Goal: Transaction & Acquisition: Download file/media

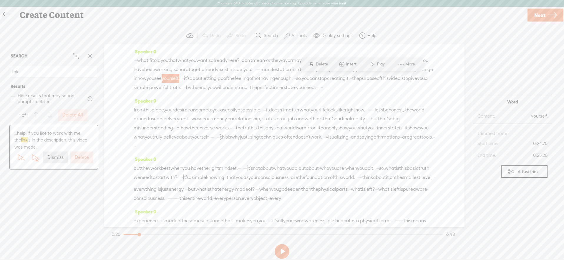
click at [284, 92] on span "inner" at bounding box center [278, 87] width 11 height 9
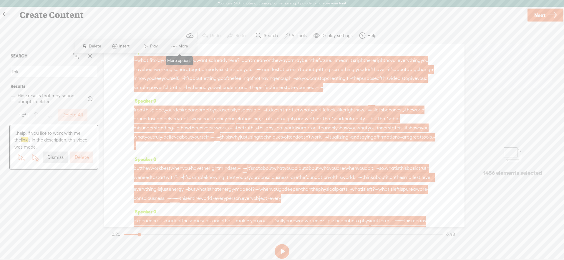
click at [188, 45] on span "More" at bounding box center [183, 46] width 11 height 6
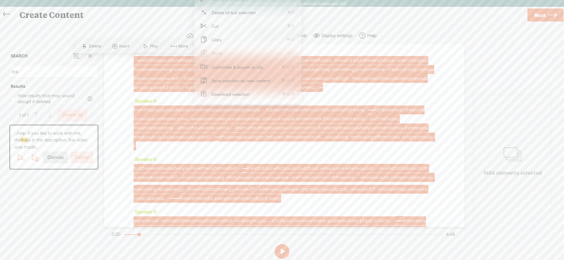
click at [227, 97] on span "Download selection" at bounding box center [230, 93] width 61 height 13
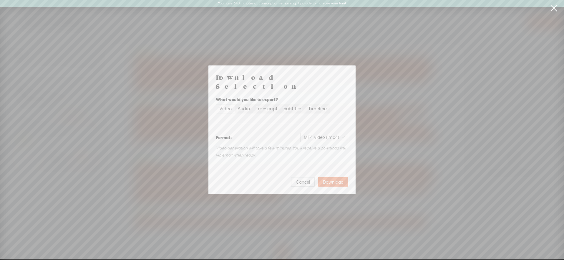
click at [340, 179] on span "Download" at bounding box center [333, 182] width 21 height 6
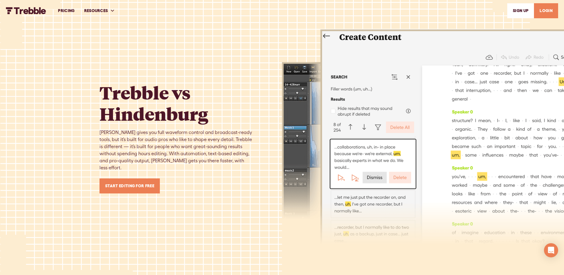
click at [19, 13] on img "home" at bounding box center [26, 10] width 40 height 7
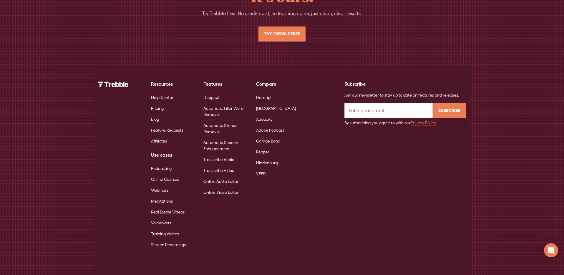
scroll to position [3845, 0]
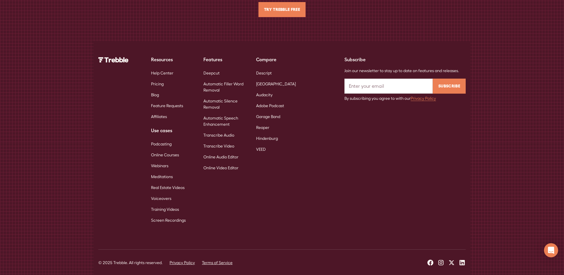
click at [163, 150] on link "Online Courses" at bounding box center [165, 155] width 28 height 11
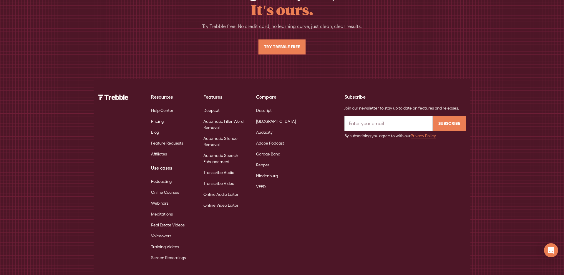
scroll to position [2036, 0]
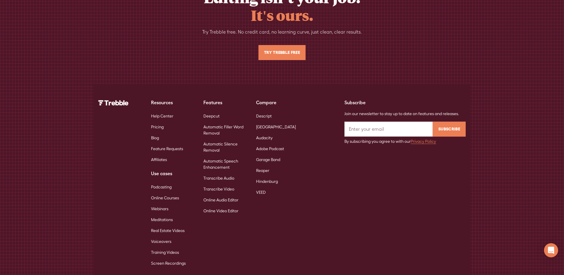
click at [164, 204] on link "Webinars" at bounding box center [159, 209] width 17 height 11
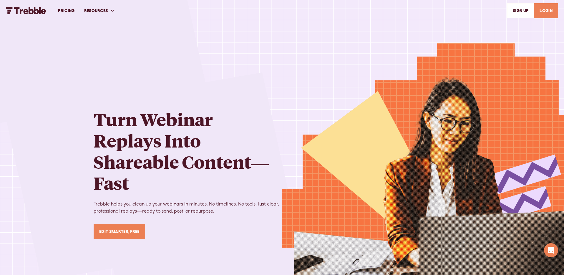
click at [32, 7] on img "home" at bounding box center [26, 10] width 40 height 7
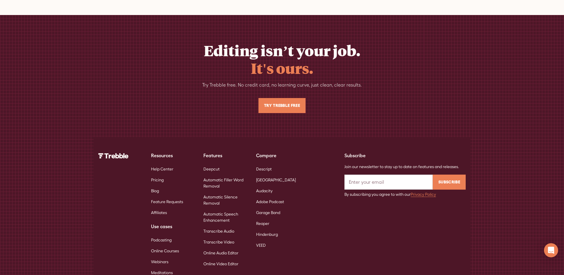
scroll to position [3845, 0]
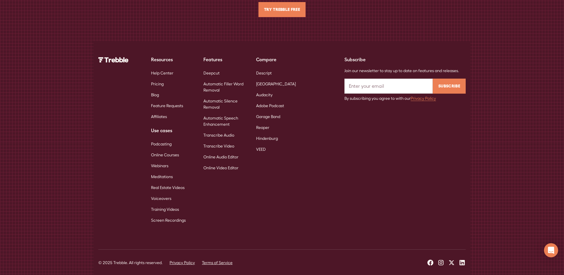
click at [163, 182] on link "Real Estate Videos" at bounding box center [168, 187] width 34 height 11
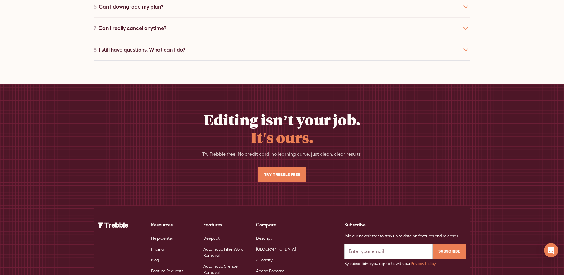
scroll to position [2056, 0]
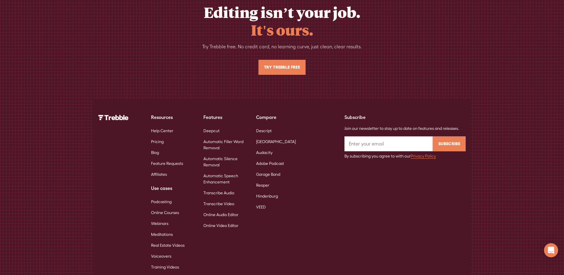
click at [164, 262] on link "Training Videos" at bounding box center [165, 267] width 28 height 11
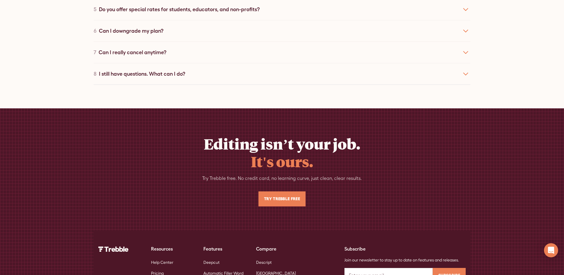
scroll to position [2060, 0]
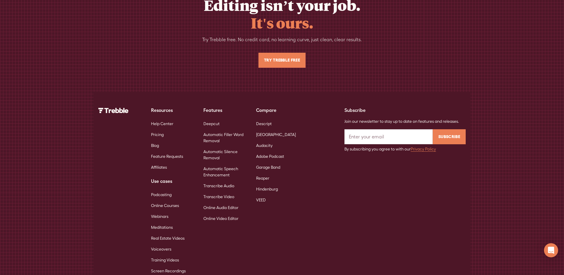
click at [158, 255] on link "Training Videos" at bounding box center [165, 260] width 28 height 11
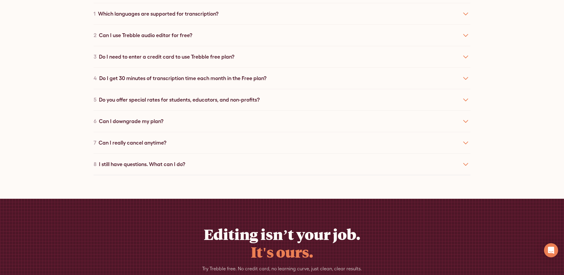
scroll to position [2060, 0]
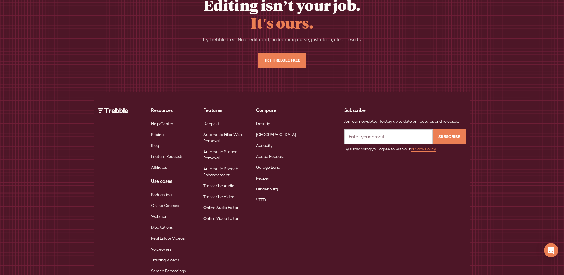
click at [166, 244] on link "Voiceovers" at bounding box center [161, 249] width 20 height 11
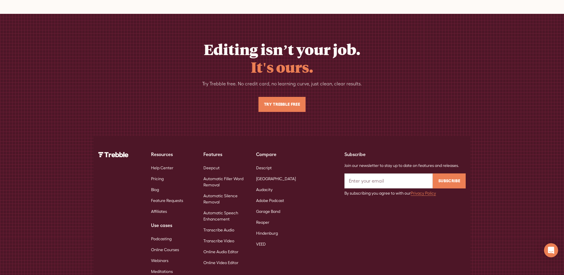
scroll to position [2081, 0]
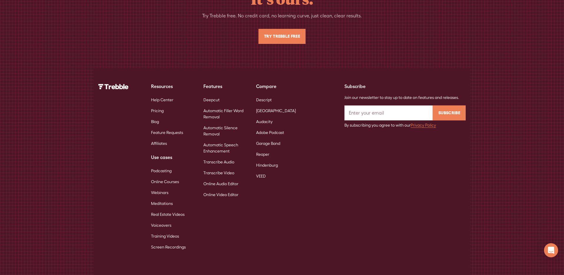
click at [160, 166] on link "Podcasting" at bounding box center [161, 171] width 21 height 11
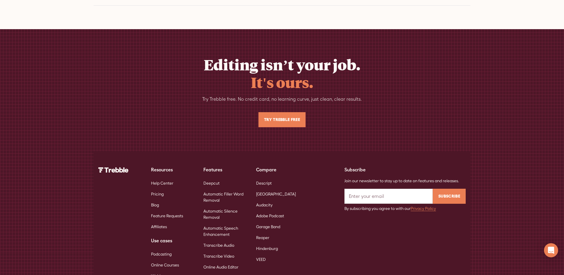
scroll to position [2056, 0]
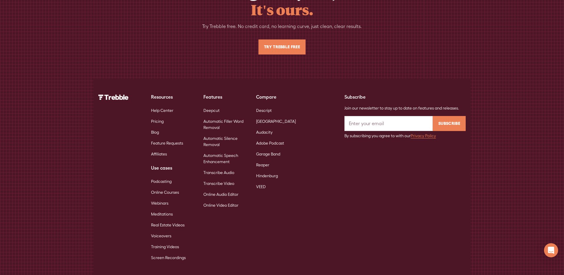
click at [164, 187] on link "Online Courses" at bounding box center [165, 192] width 28 height 11
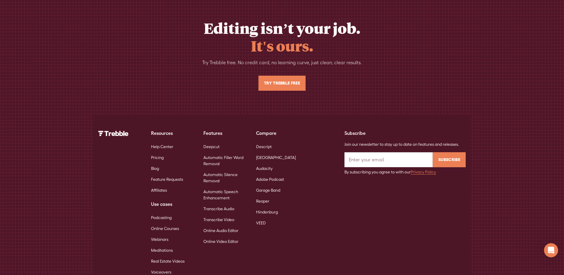
scroll to position [2042, 0]
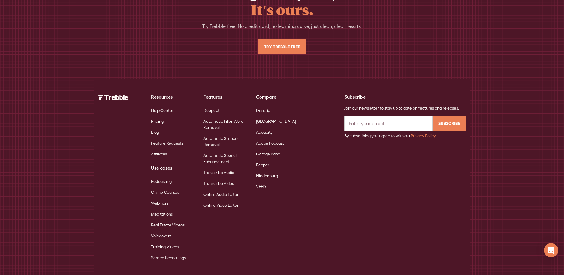
click at [166, 198] on link "Webinars" at bounding box center [159, 203] width 17 height 11
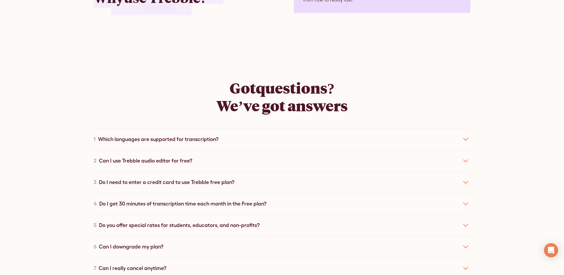
scroll to position [2091, 0]
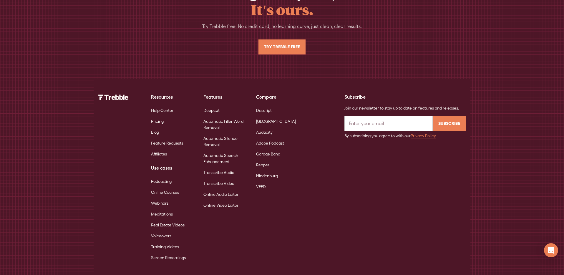
click at [167, 209] on link "Meditations" at bounding box center [162, 214] width 22 height 11
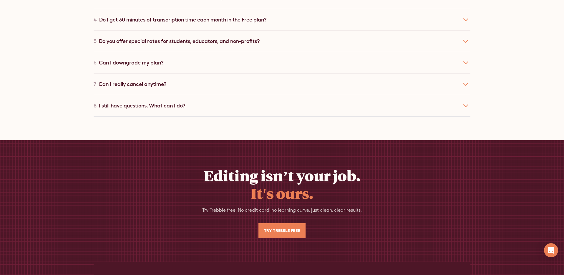
scroll to position [2062, 0]
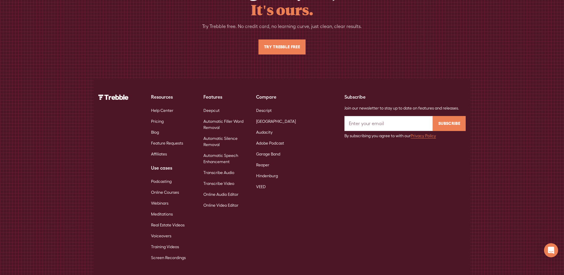
click at [167, 220] on link "Real Estate Videos" at bounding box center [168, 225] width 34 height 11
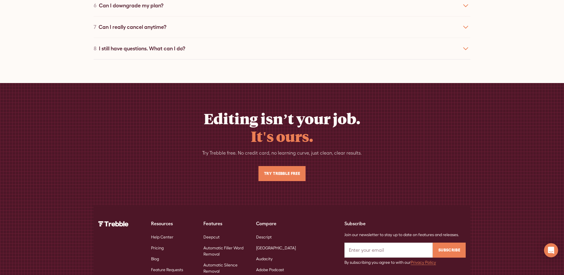
scroll to position [2056, 0]
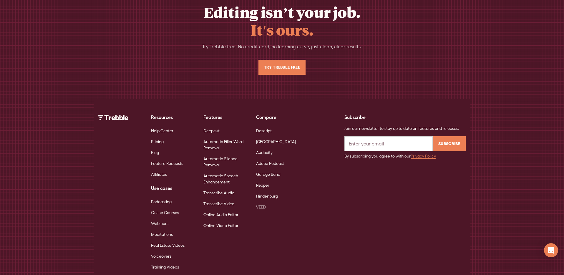
click at [166, 251] on link "Voiceovers" at bounding box center [161, 256] width 20 height 11
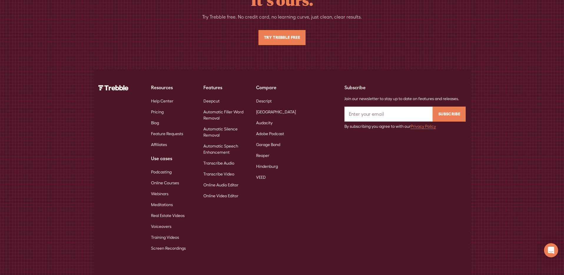
scroll to position [2081, 0]
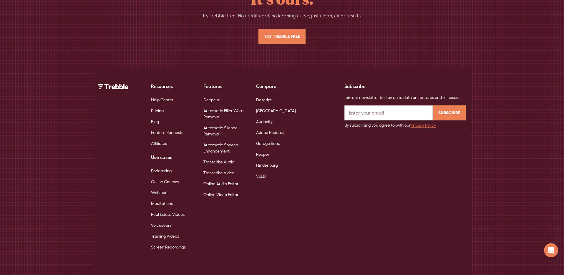
click at [163, 231] on link "Training Videos" at bounding box center [165, 236] width 28 height 11
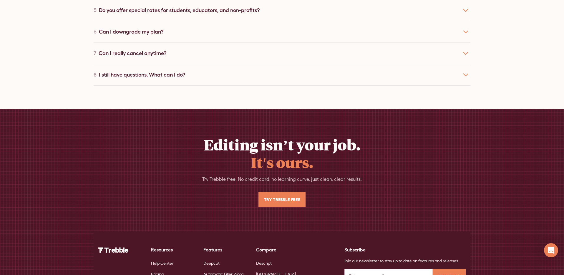
scroll to position [2060, 0]
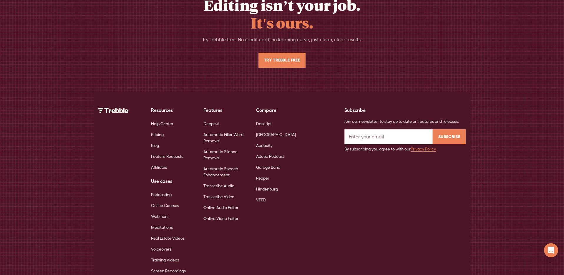
click at [169, 266] on link "Screen Recordings" at bounding box center [168, 271] width 35 height 11
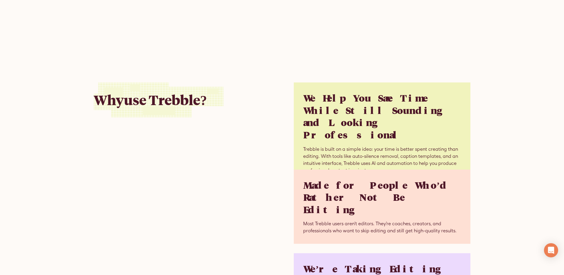
scroll to position [2067, 0]
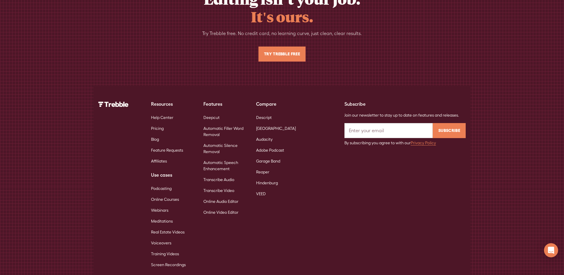
click at [162, 183] on link "Podcasting" at bounding box center [161, 188] width 21 height 11
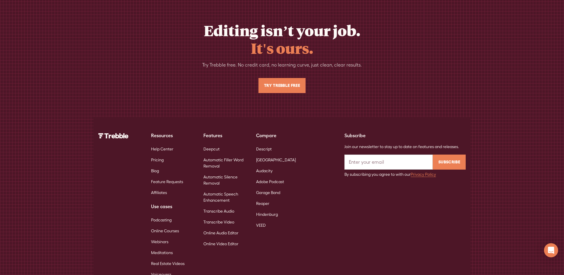
scroll to position [2017, 0]
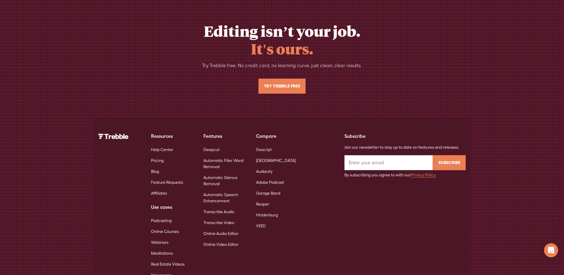
click at [165, 270] on link "Voiceovers" at bounding box center [161, 275] width 20 height 11
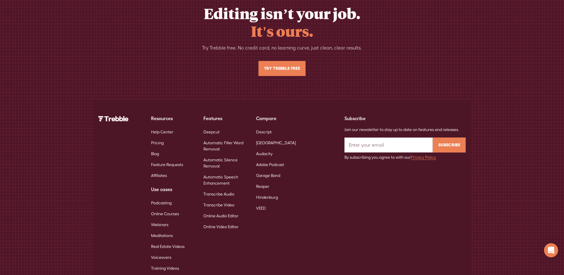
scroll to position [2081, 0]
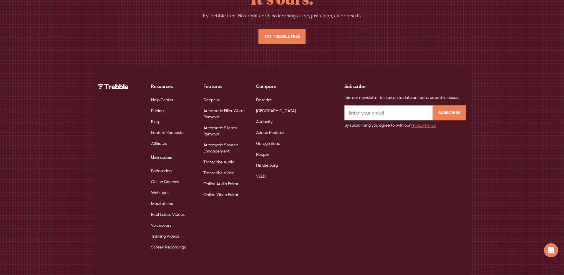
click at [168, 231] on link "Training Videos" at bounding box center [165, 236] width 28 height 11
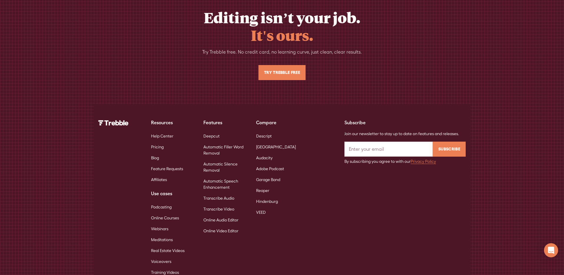
scroll to position [2060, 0]
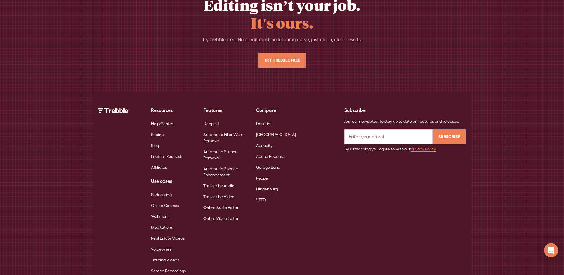
click at [165, 266] on link "Screen Recordings" at bounding box center [168, 271] width 35 height 11
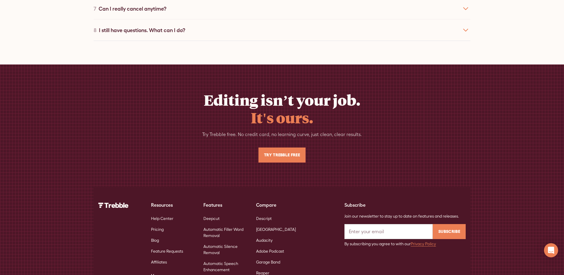
scroll to position [2067, 0]
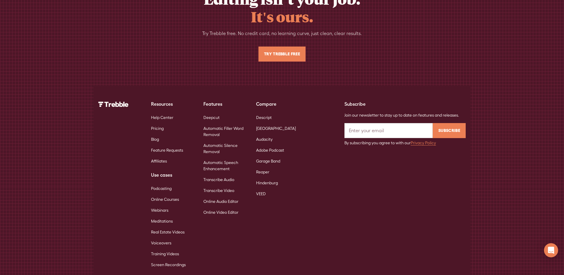
click at [163, 227] on link "Real Estate Videos" at bounding box center [168, 232] width 34 height 11
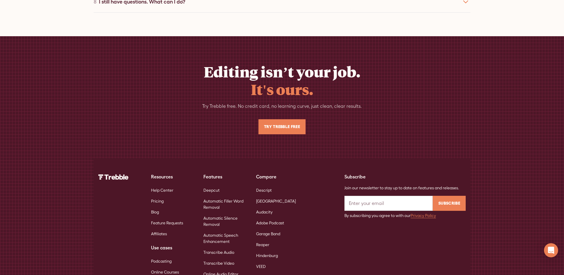
scroll to position [1998, 0]
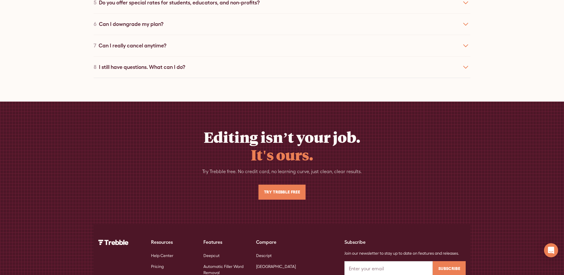
scroll to position [2091, 0]
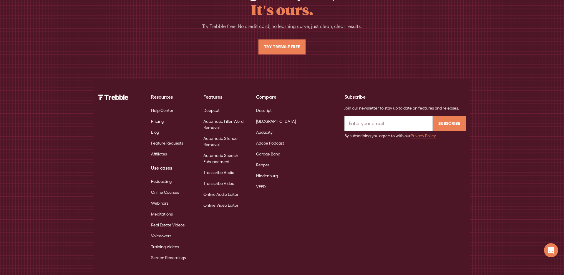
click at [162, 187] on link "Online Courses" at bounding box center [165, 192] width 28 height 11
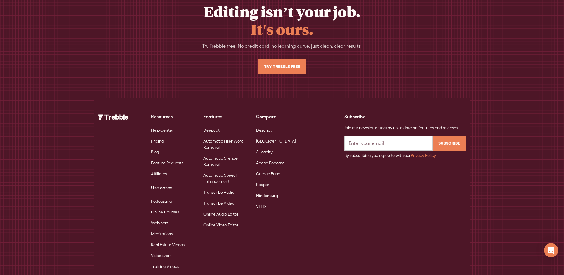
scroll to position [2042, 0]
